Goal: Find contact information: Find contact information

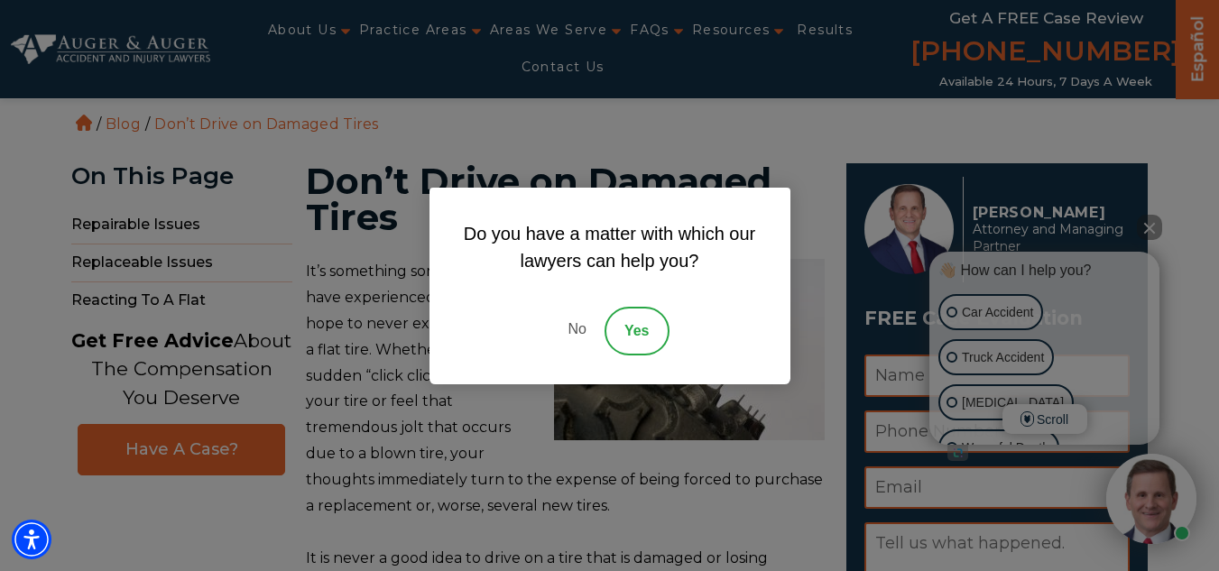
click at [577, 330] on link "No" at bounding box center [576, 331] width 54 height 49
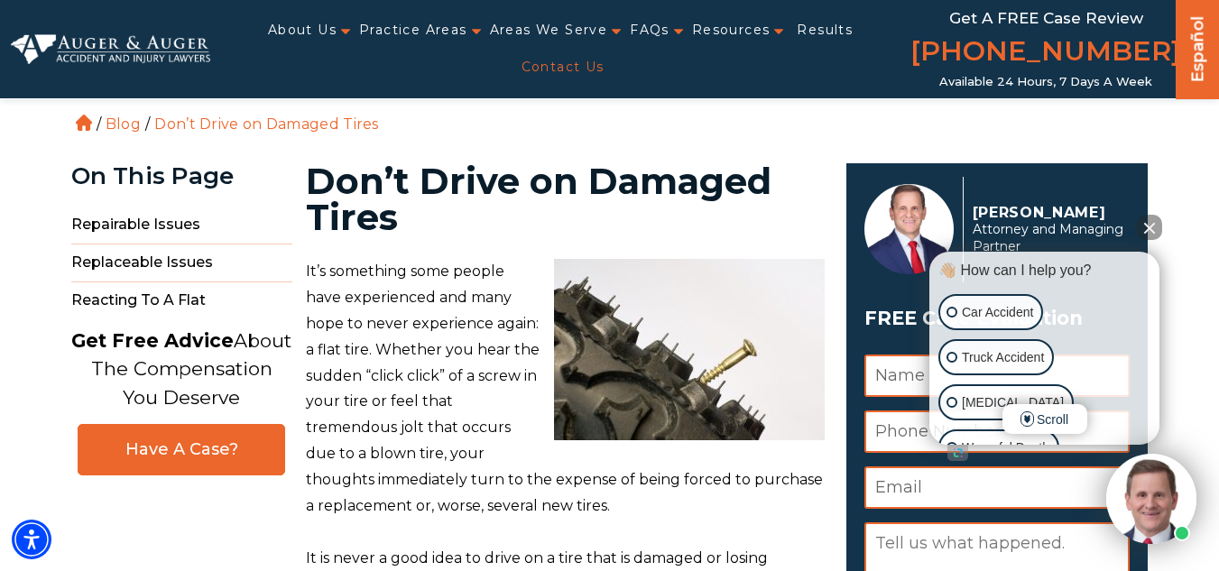
click at [604, 52] on link "Contact Us" at bounding box center [562, 67] width 83 height 37
